Goal: Task Accomplishment & Management: Use online tool/utility

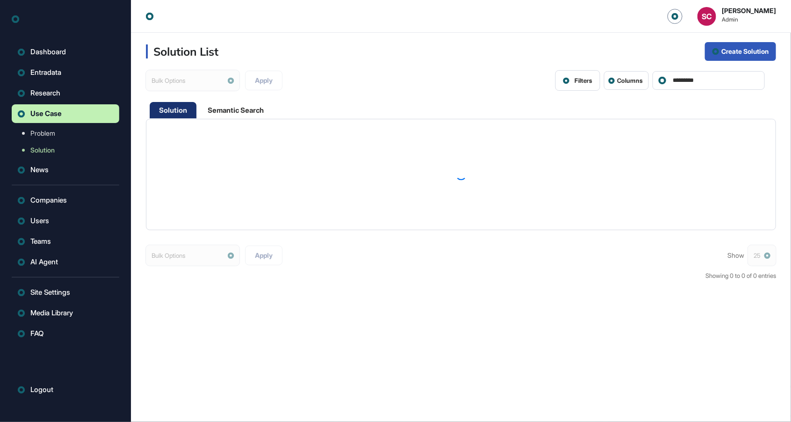
scroll to position [0, 0]
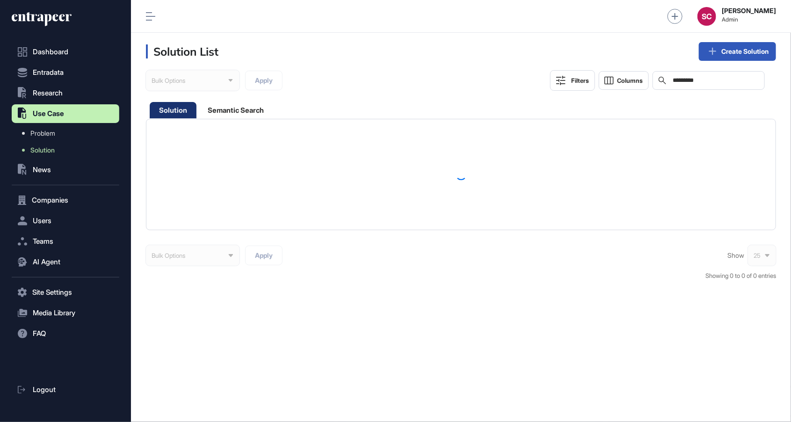
click at [69, 178] on button ".st0{fill:currentColor} News" at bounding box center [66, 169] width 108 height 19
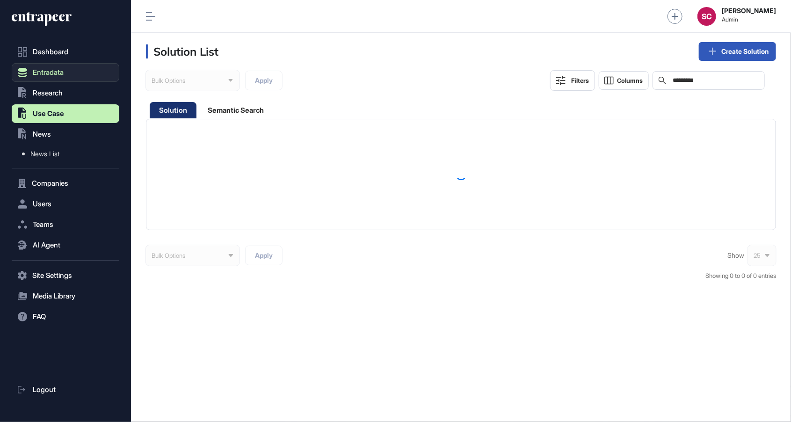
click at [69, 72] on button "Entradata" at bounding box center [66, 72] width 108 height 19
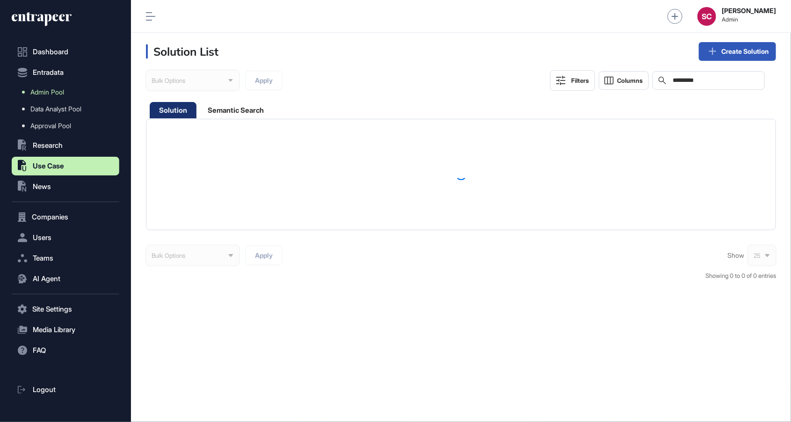
click at [71, 95] on link "Admin Pool" at bounding box center [67, 92] width 103 height 17
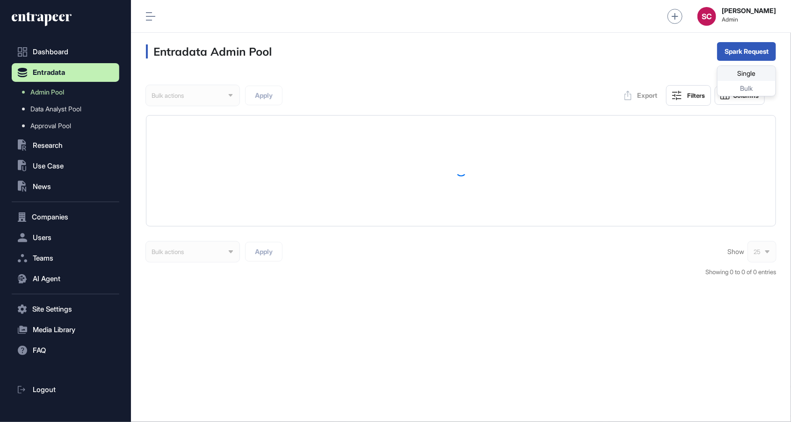
click at [741, 81] on div "Single" at bounding box center [747, 88] width 58 height 15
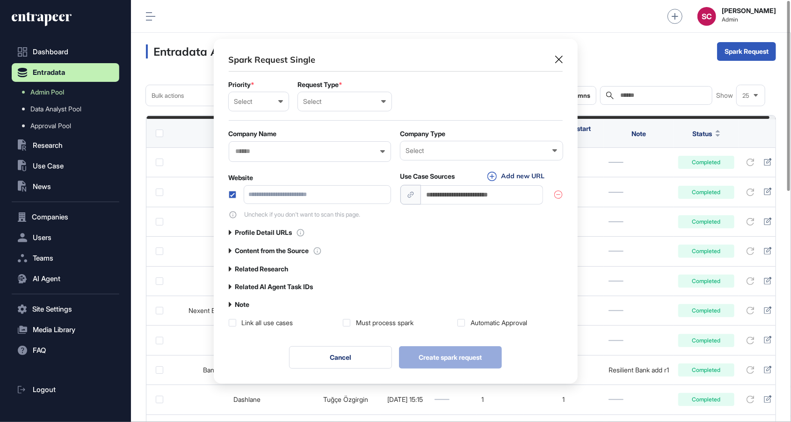
scroll to position [0, 4]
click at [264, 104] on div "Select" at bounding box center [258, 101] width 49 height 7
click at [0, 0] on div "Normal" at bounding box center [0, 0] width 0 height 0
click at [322, 96] on div "Select User Company Customer Request ID" at bounding box center [345, 101] width 94 height 19
click at [0, 0] on div "User" at bounding box center [0, 0] width 0 height 0
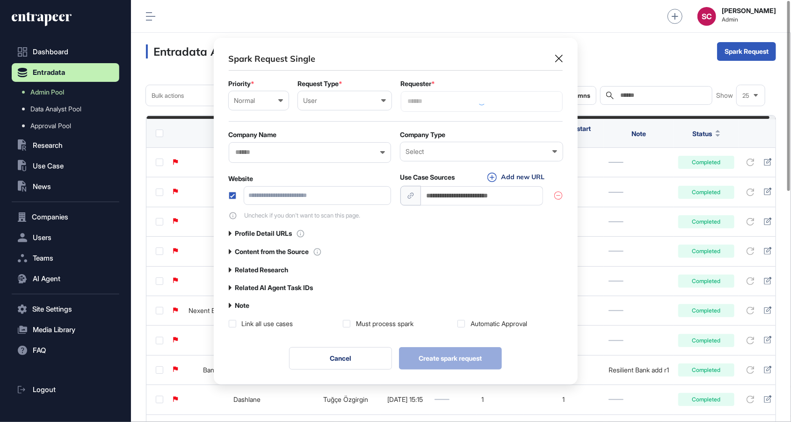
scroll to position [347, 363]
click at [294, 152] on input "text" at bounding box center [304, 152] width 138 height 8
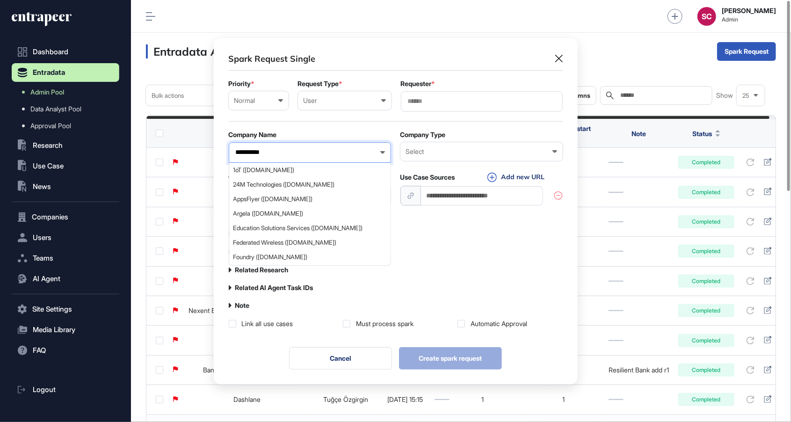
type input "**********"
click at [298, 171] on span "Mastercard (mastercard.com)" at bounding box center [309, 170] width 152 height 7
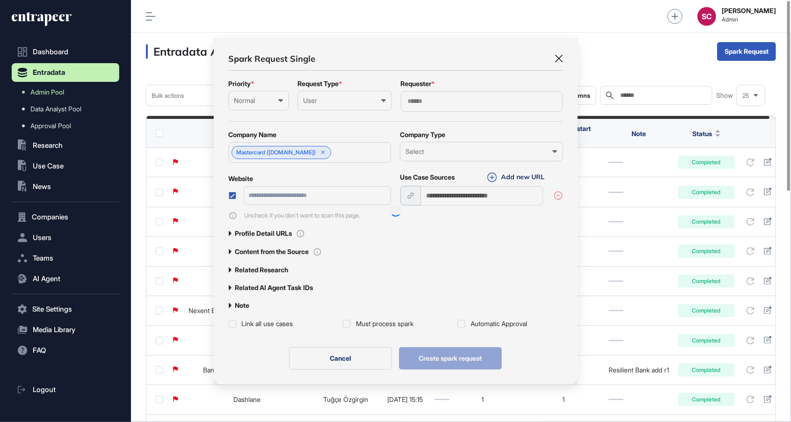
scroll to position [346, 363]
type input "**********"
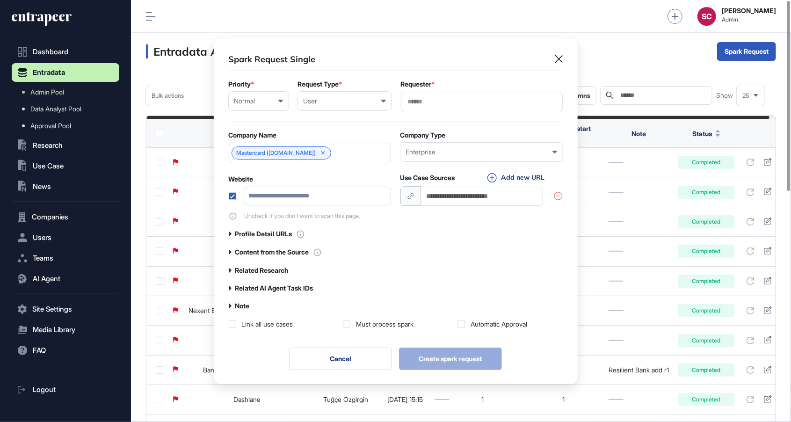
click at [431, 106] on div at bounding box center [482, 102] width 162 height 21
click at [429, 104] on input "text" at bounding box center [482, 102] width 150 height 8
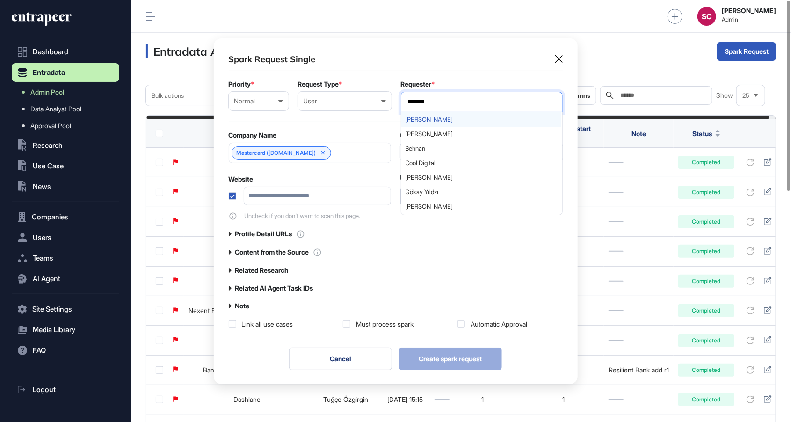
type input "*******"
click at [474, 120] on span "Serenay Cetinkaya" at bounding box center [482, 119] width 152 height 7
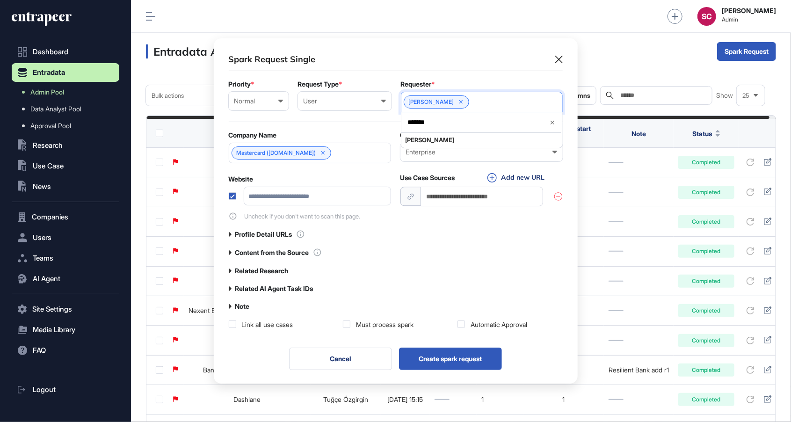
scroll to position [468, 660]
click at [443, 174] on div "Use Case Sources" at bounding box center [427, 178] width 55 height 8
click at [447, 196] on input "url" at bounding box center [482, 196] width 123 height 19
paste input "**********"
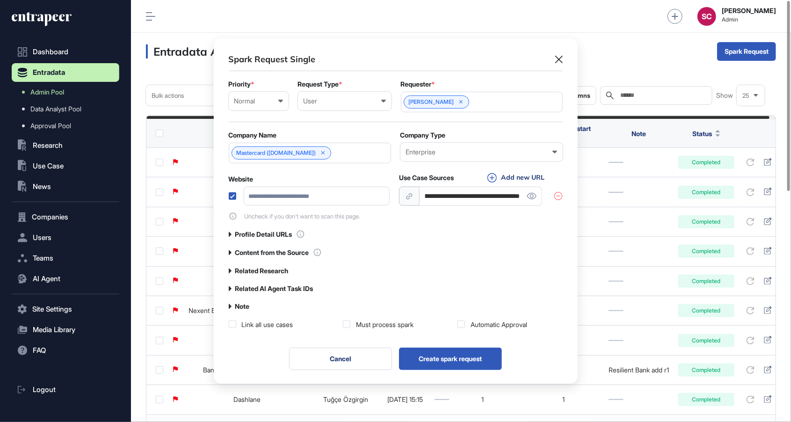
type input "**********"
click at [230, 197] on label at bounding box center [232, 195] width 7 height 7
click at [290, 248] on div "Content from the Source" at bounding box center [275, 252] width 93 height 9
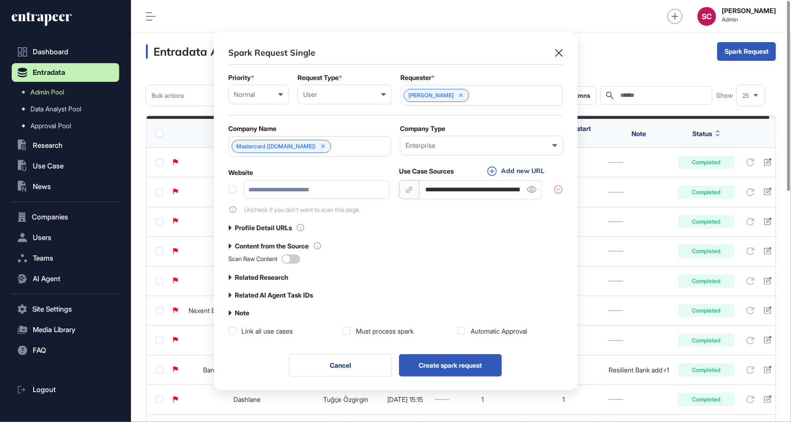
click at [284, 270] on div "**********" at bounding box center [396, 191] width 334 height 289
click at [282, 275] on label "Related Research" at bounding box center [261, 277] width 53 height 7
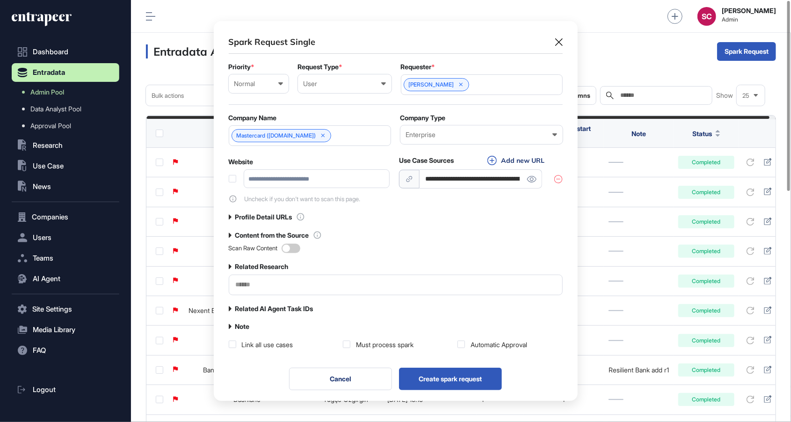
click at [289, 284] on input "text" at bounding box center [396, 285] width 322 height 8
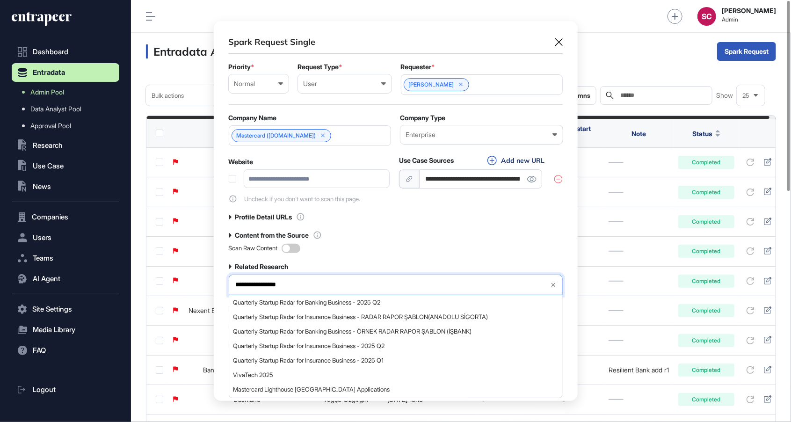
type input "**********"
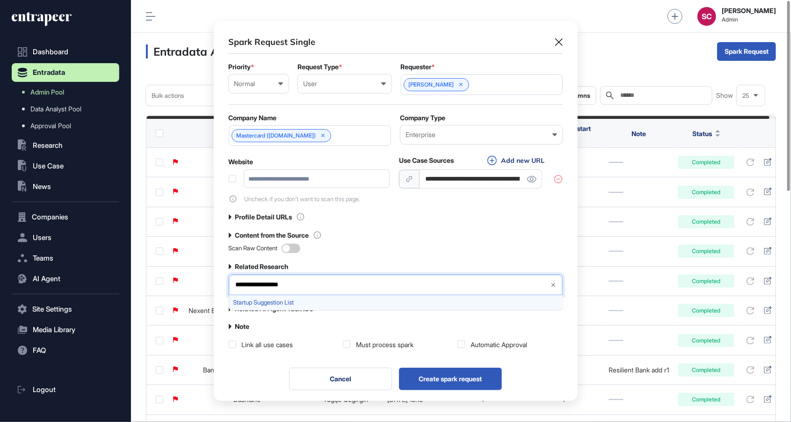
click at [446, 300] on span "Startup Suggestion List" at bounding box center [395, 302] width 324 height 7
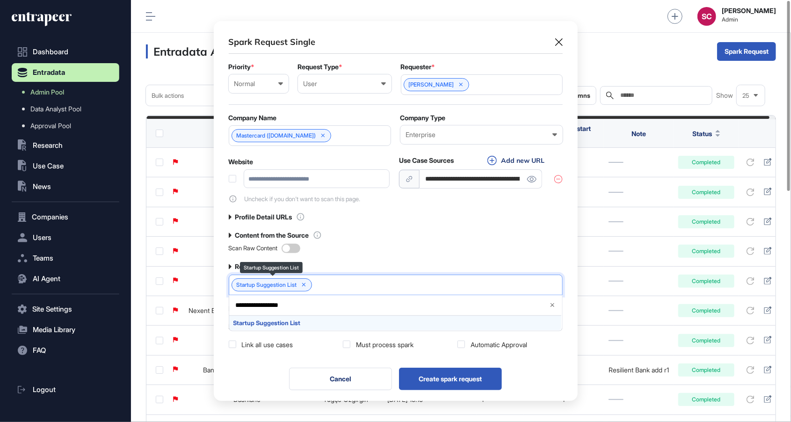
scroll to position [382, 363]
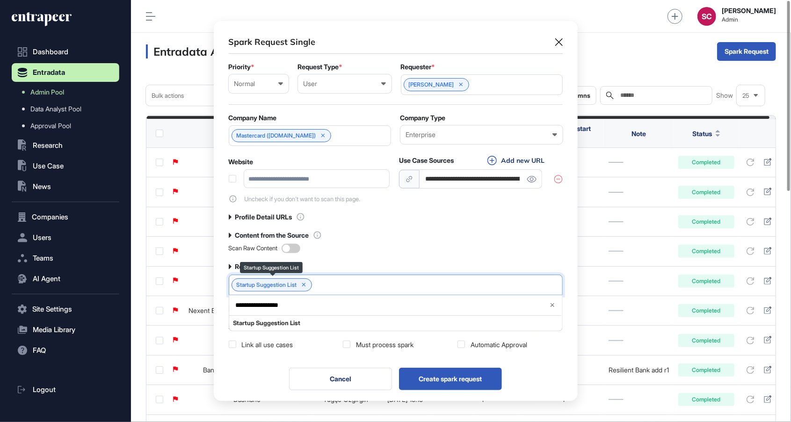
click at [506, 234] on div "Content from the Source" at bounding box center [396, 235] width 334 height 9
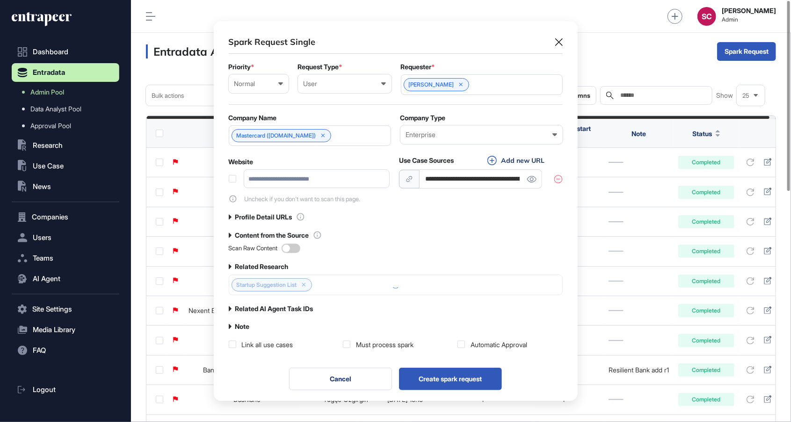
click at [401, 340] on div "Must process spark" at bounding box center [385, 344] width 58 height 9
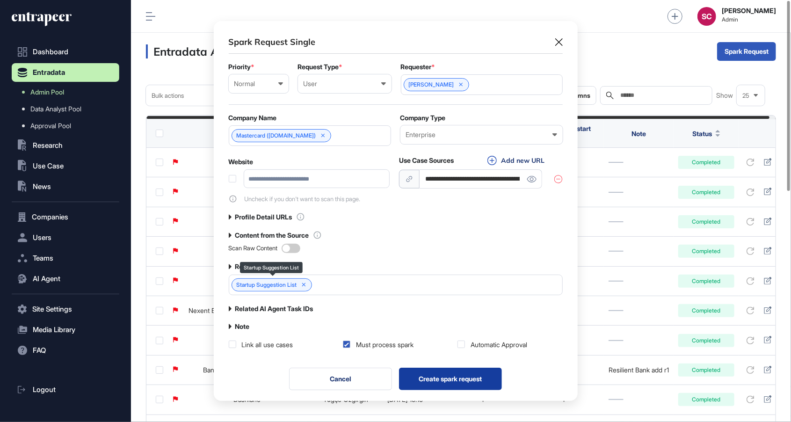
click at [482, 377] on button "Create spark request" at bounding box center [450, 379] width 103 height 22
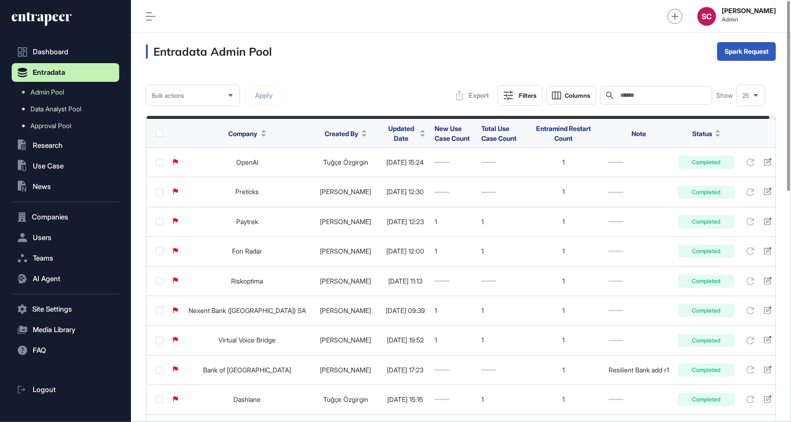
scroll to position [0, 6]
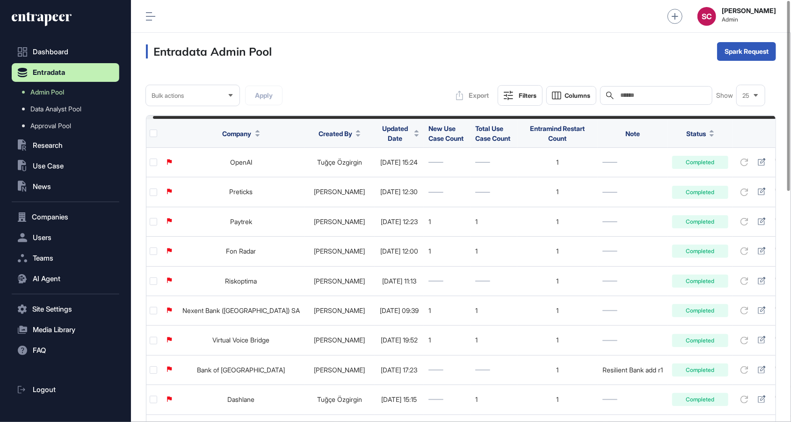
click at [379, 136] on span "Updated Date" at bounding box center [394, 133] width 31 height 20
click at [392, 174] on span "Sort Descending" at bounding box center [381, 172] width 37 height 8
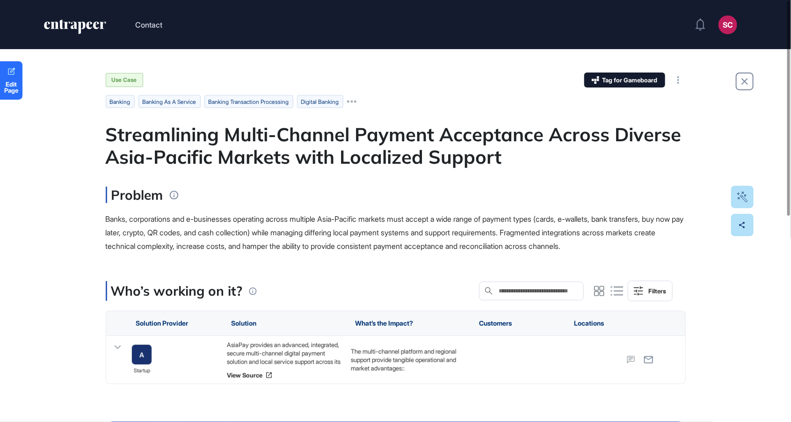
click at [389, 247] on span "Banks, corporations and e-businesses operating across multiple Asia-Pacific mar…" at bounding box center [395, 232] width 578 height 36
click at [353, 356] on p "The multi-channel platform and regional support provide tangible operational an…" at bounding box center [407, 360] width 115 height 26
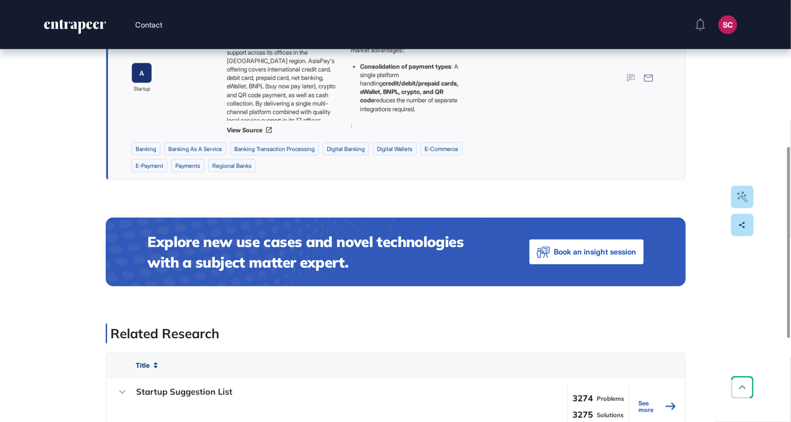
scroll to position [326, 0]
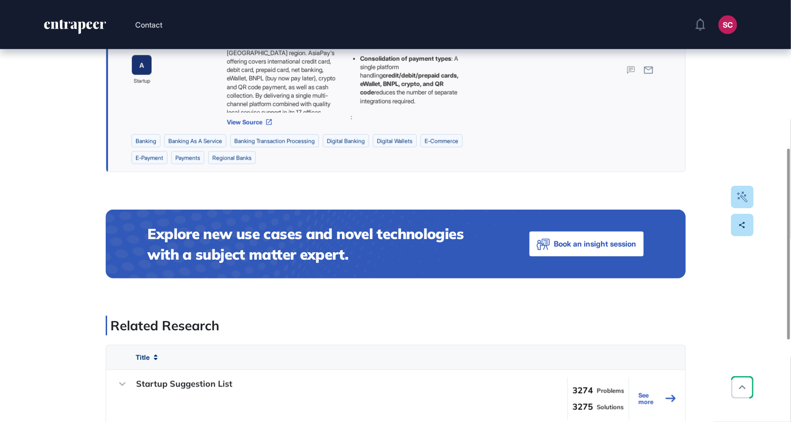
click at [255, 120] on link "View Source" at bounding box center [283, 121] width 115 height 7
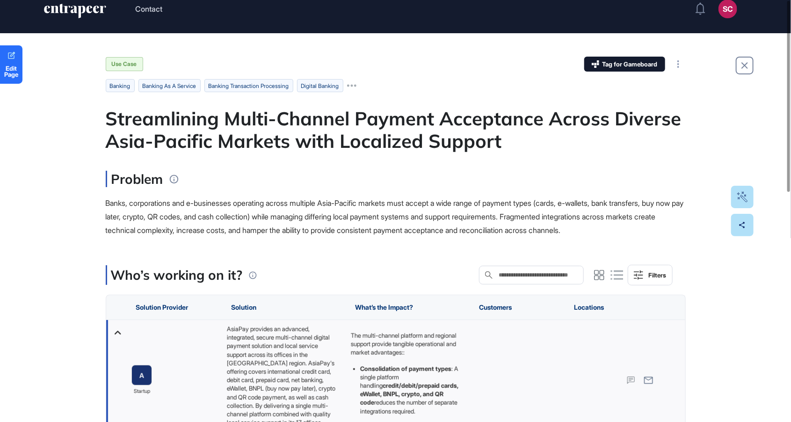
scroll to position [0, 0]
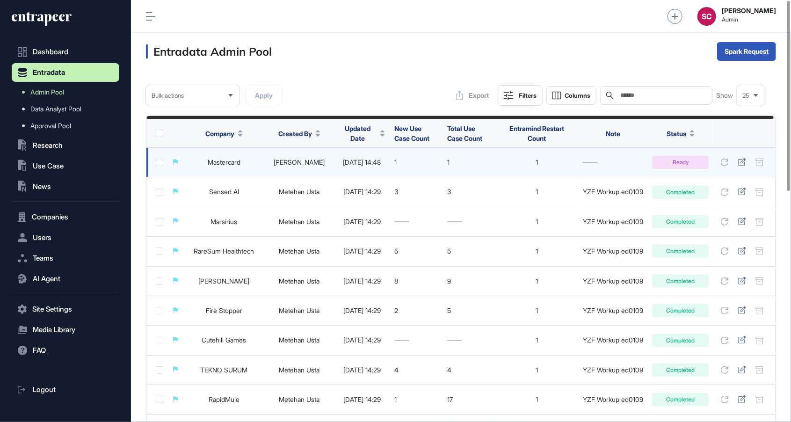
click at [457, 170] on td "1" at bounding box center [469, 162] width 53 height 29
click at [749, 161] on div at bounding box center [742, 162] width 14 height 14
click at [746, 161] on icon at bounding box center [742, 161] width 8 height 7
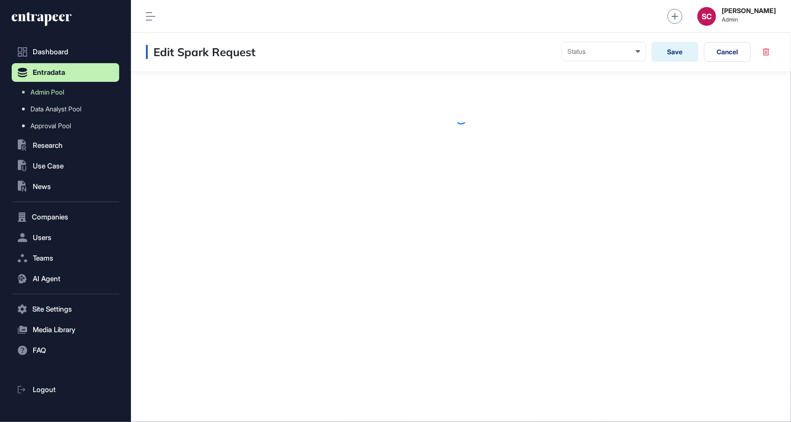
click at [746, 161] on section "Edit Spark Request Status Ready In progress Completed EM is Working EM is not u…" at bounding box center [461, 100] width 660 height 134
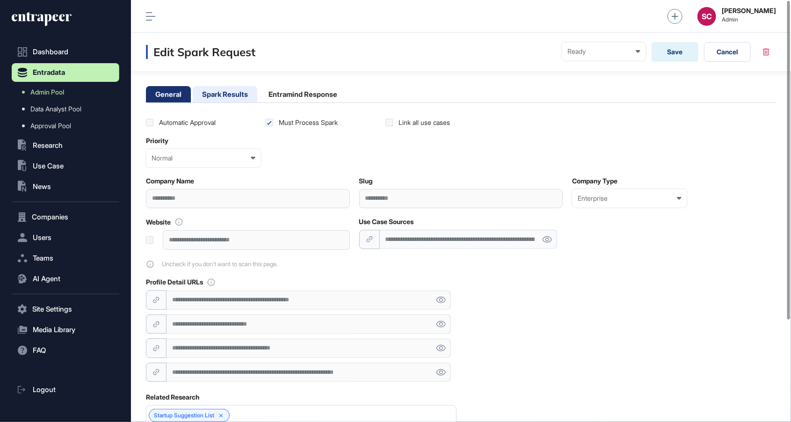
click at [259, 100] on li "Spark Results" at bounding box center [302, 94] width 87 height 16
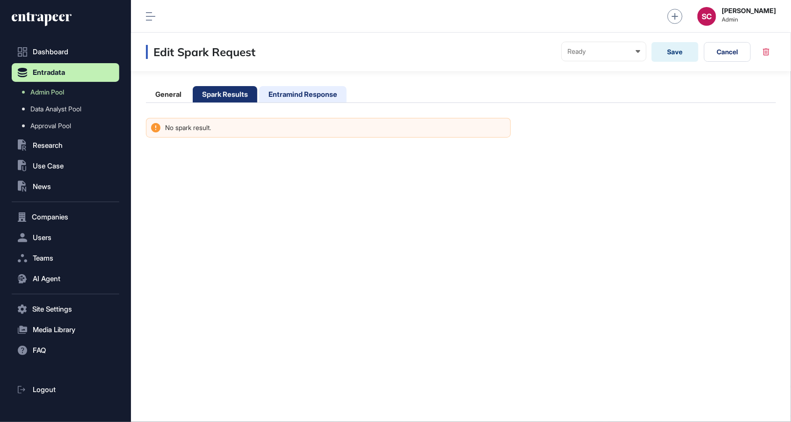
click at [288, 102] on li "Entramind Response" at bounding box center [302, 94] width 87 height 16
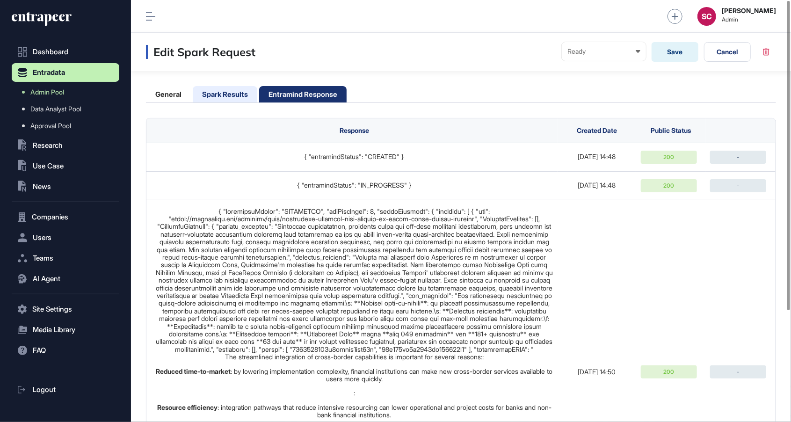
click at [259, 92] on li "Spark Results" at bounding box center [302, 94] width 87 height 16
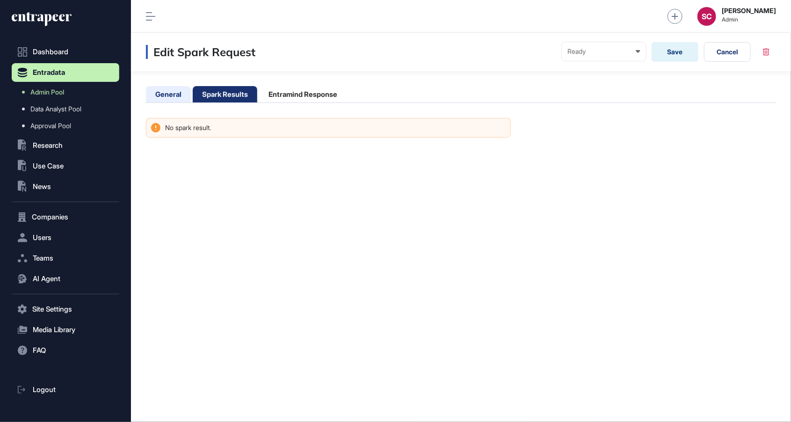
click at [193, 87] on li "General" at bounding box center [225, 94] width 65 height 16
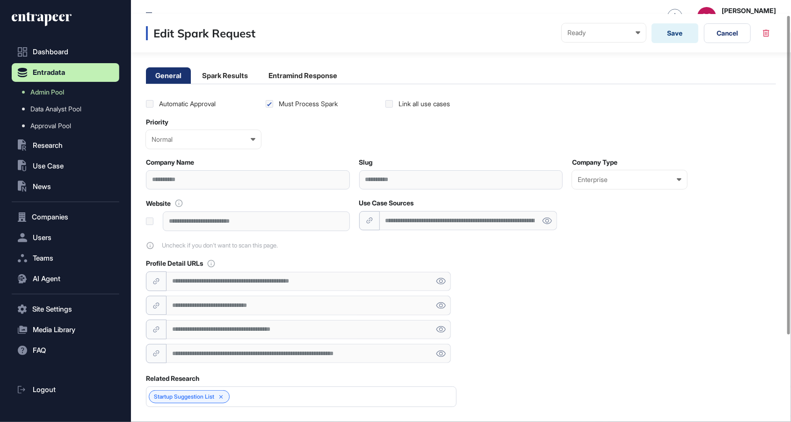
scroll to position [17, 0]
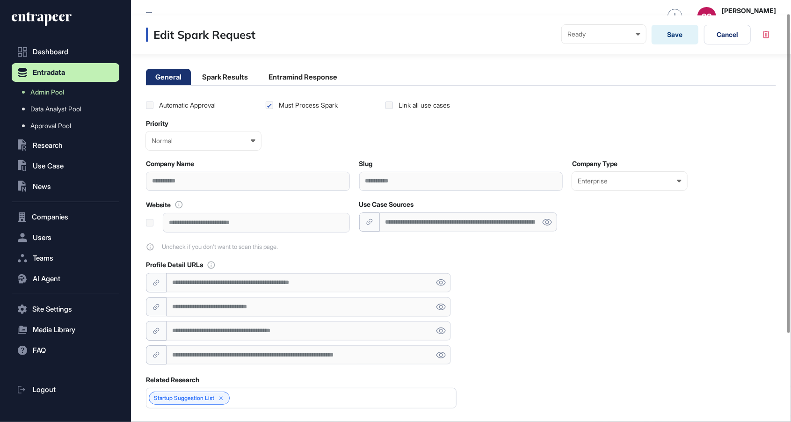
click at [152, 106] on label at bounding box center [149, 105] width 7 height 7
click at [149, 102] on label at bounding box center [149, 105] width 7 height 7
click at [152, 103] on label at bounding box center [149, 105] width 7 height 7
